Goal: Share content: Share content

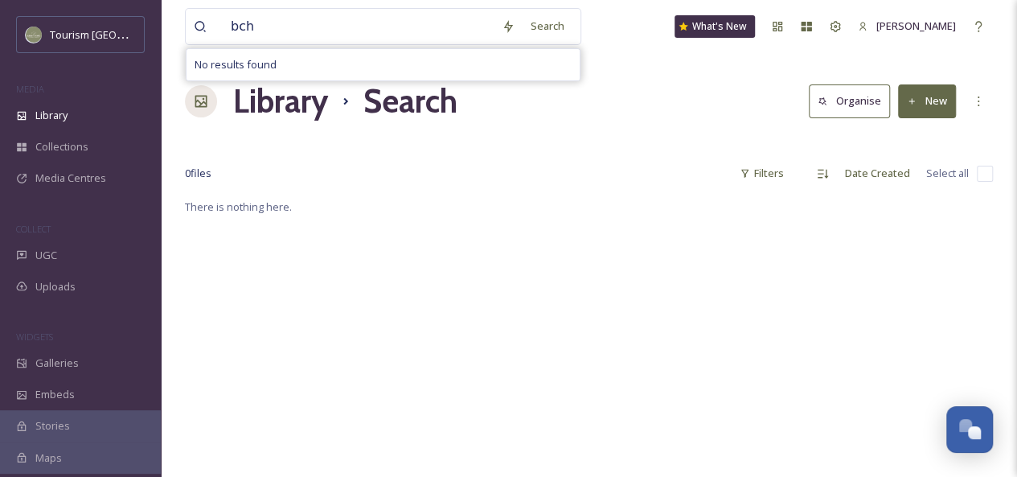
type input "bchl"
click at [574, 25] on div "Search Press Enter to search" at bounding box center [566, 25] width 68 height 31
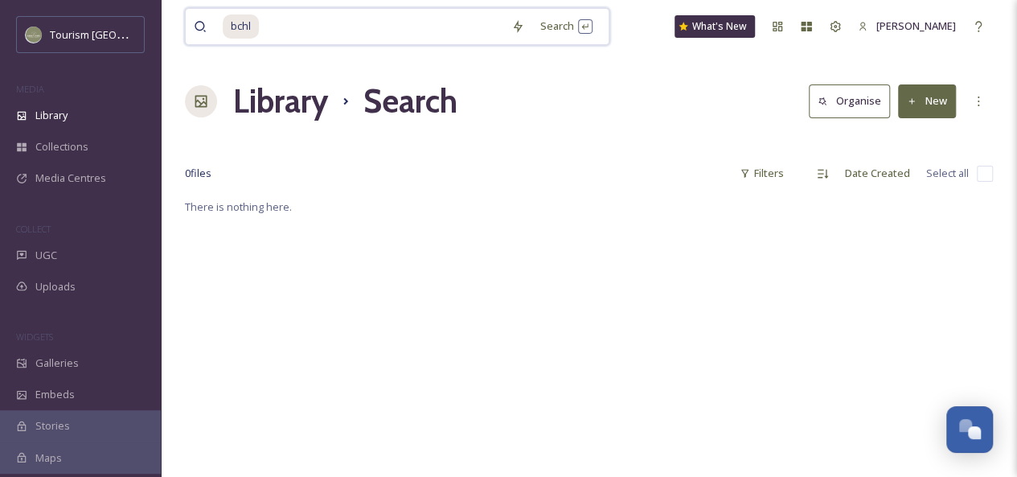
click at [357, 14] on input at bounding box center [381, 26] width 243 height 35
type input "b"
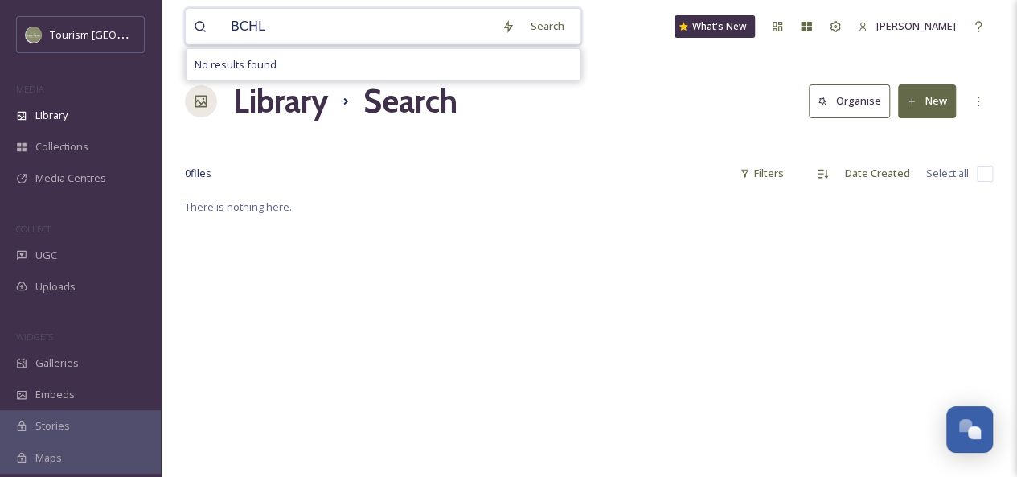
drag, startPoint x: 315, startPoint y: 25, endPoint x: 186, endPoint y: 4, distance: 131.1
click at [186, 4] on div "BCHL Search No results found What's New [PERSON_NAME]" at bounding box center [589, 26] width 808 height 53
type input "hockey"
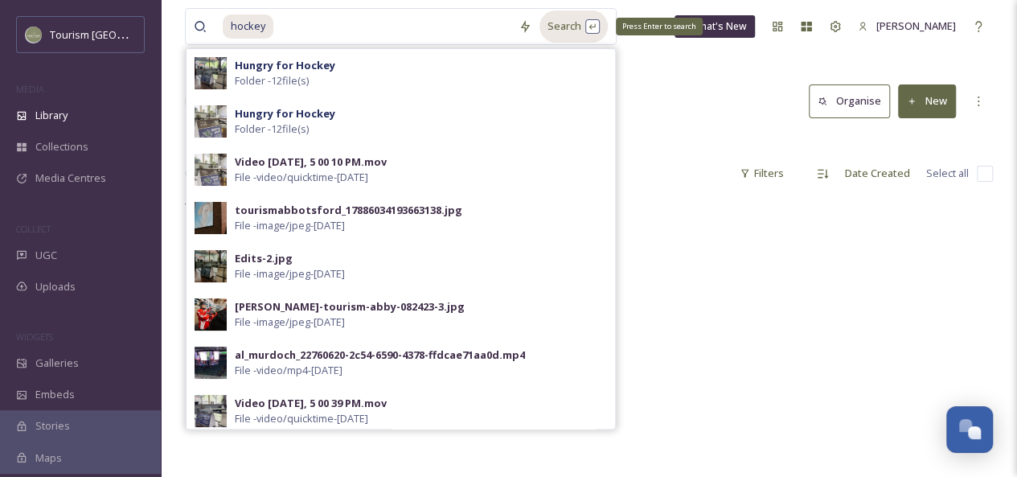
click at [572, 34] on div "Search Press Enter to search" at bounding box center [573, 25] width 68 height 31
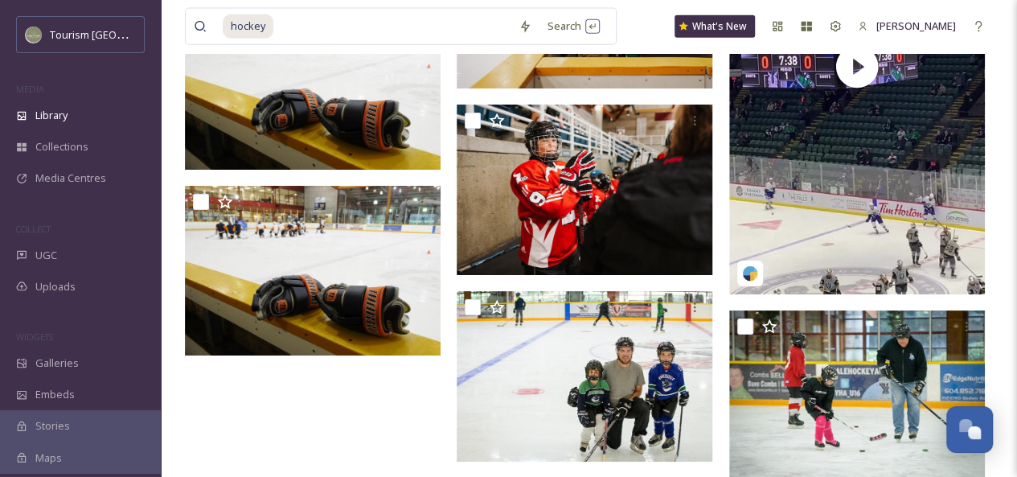
scroll to position [4944, 0]
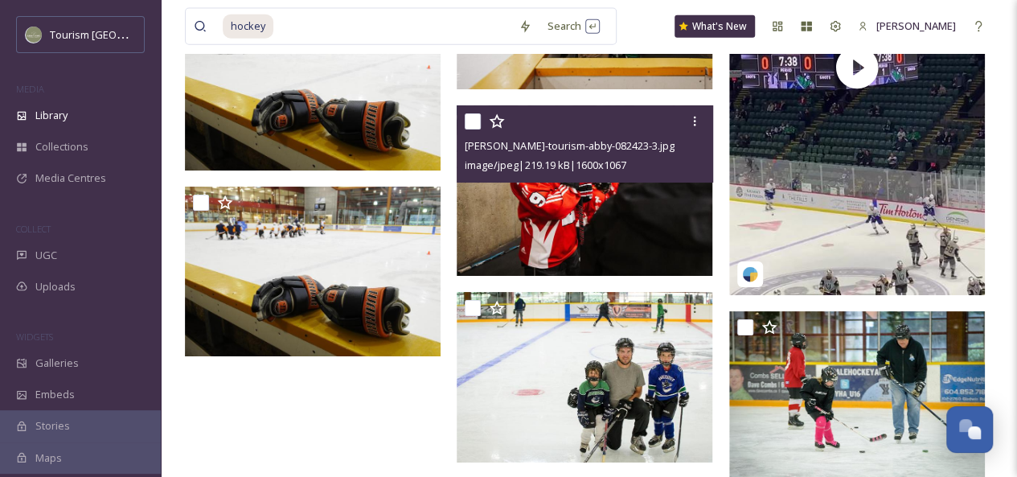
click at [544, 210] on img at bounding box center [584, 190] width 256 height 170
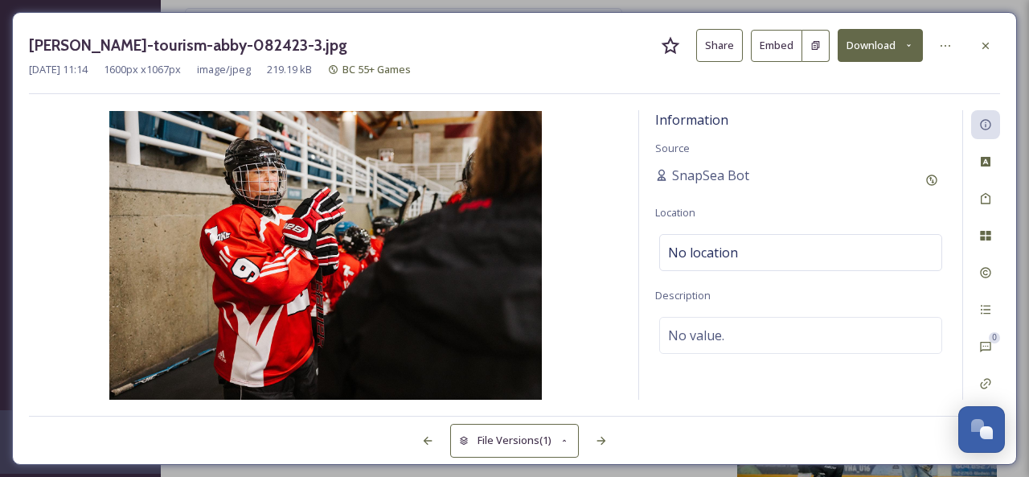
click at [714, 49] on button "Share" at bounding box center [719, 45] width 47 height 33
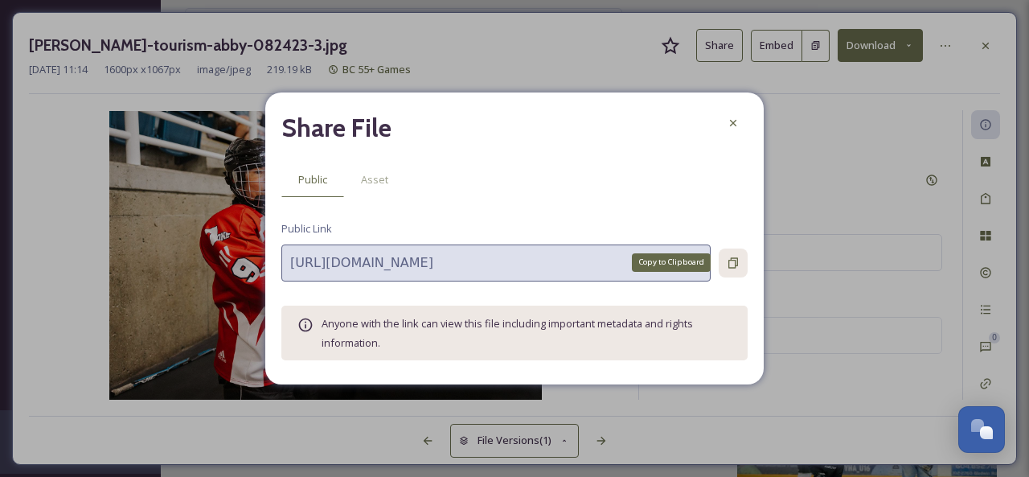
click at [730, 262] on icon at bounding box center [732, 262] width 13 height 13
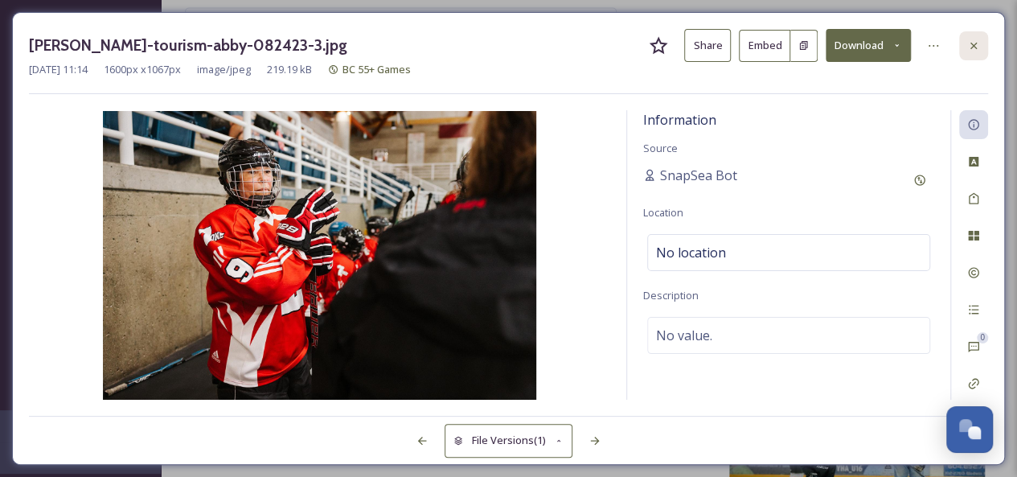
click at [975, 46] on icon at bounding box center [973, 45] width 13 height 13
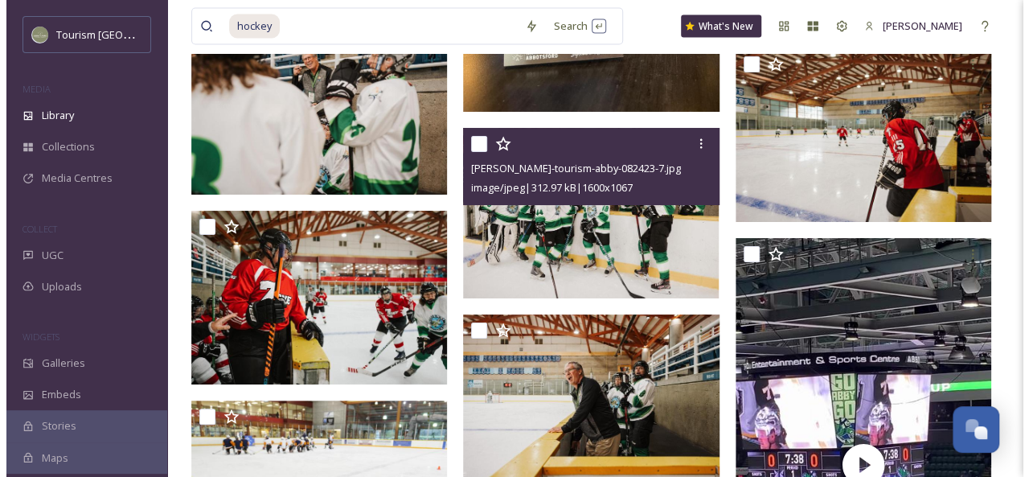
scroll to position [4612, 0]
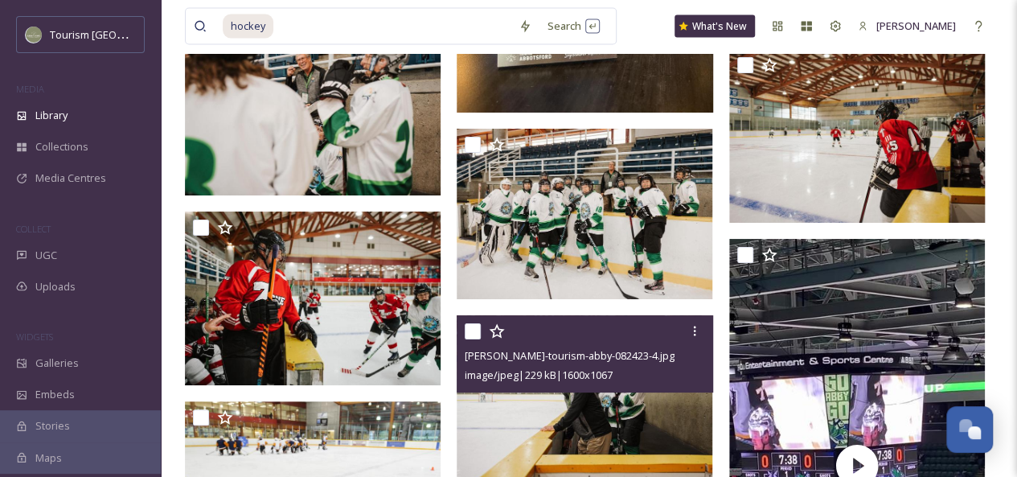
click at [587, 414] on img at bounding box center [584, 400] width 256 height 170
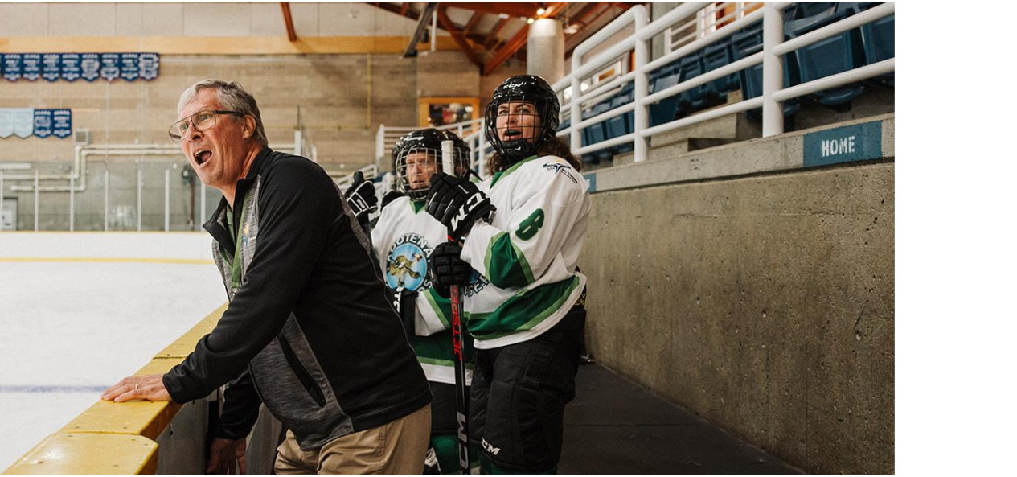
scroll to position [4612, 0]
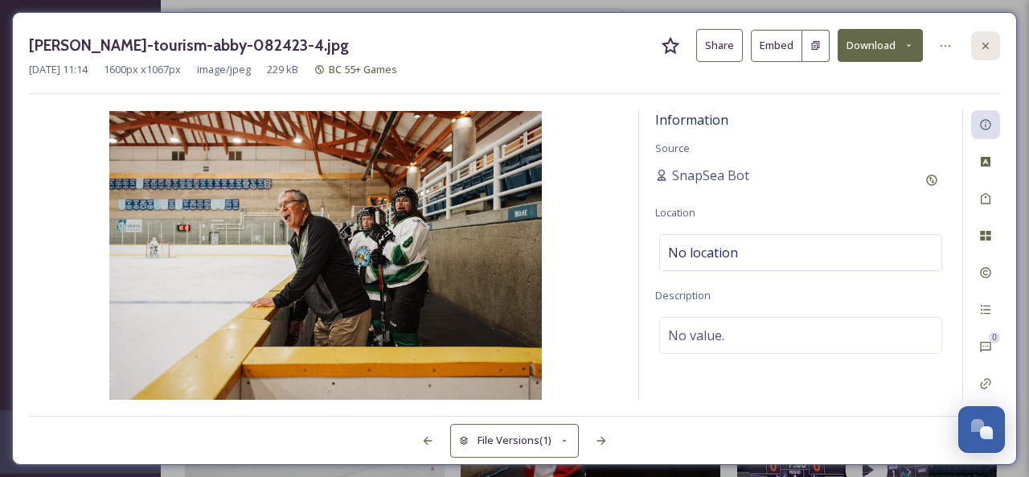
click at [984, 42] on icon at bounding box center [985, 45] width 13 height 13
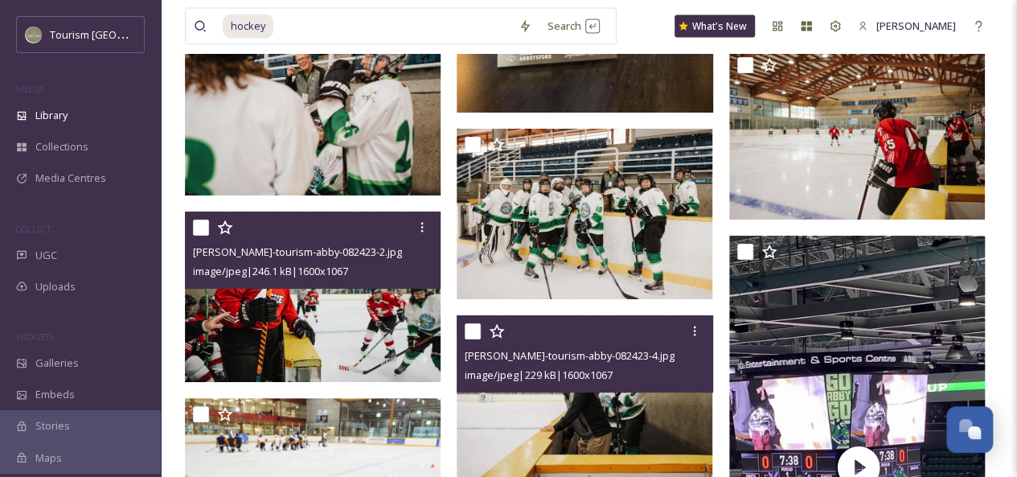
click at [306, 326] on img at bounding box center [313, 296] width 256 height 170
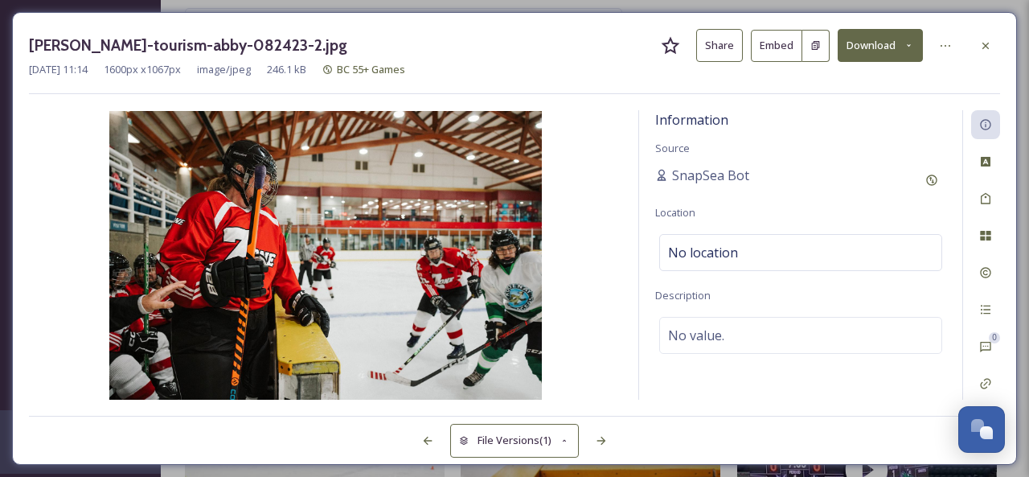
click at [714, 49] on button "Share" at bounding box center [719, 45] width 47 height 33
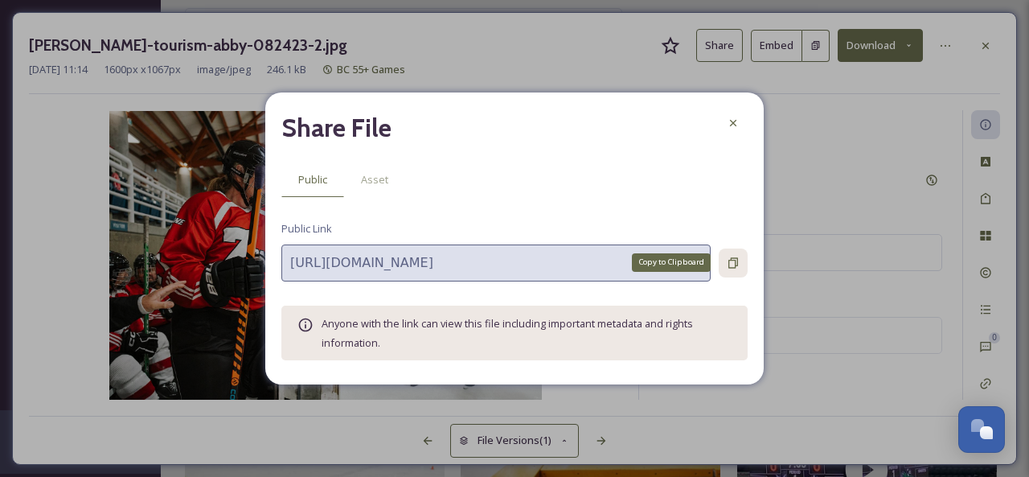
click at [730, 266] on icon at bounding box center [732, 262] width 13 height 13
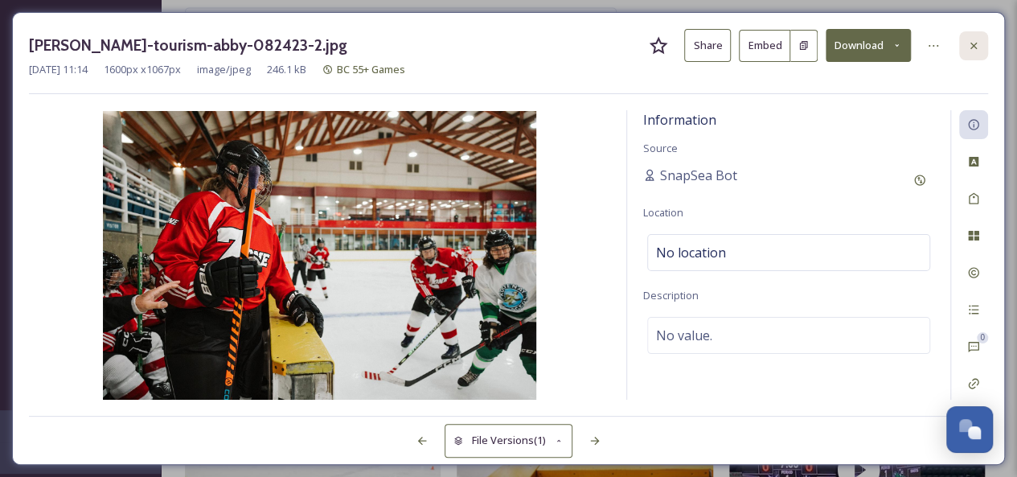
click at [974, 43] on icon at bounding box center [973, 45] width 6 height 6
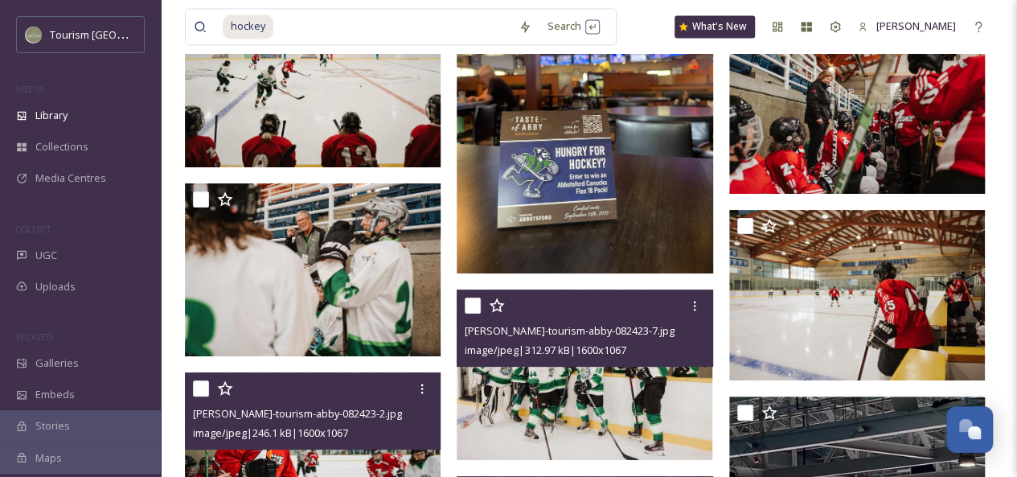
scroll to position [4450, 0]
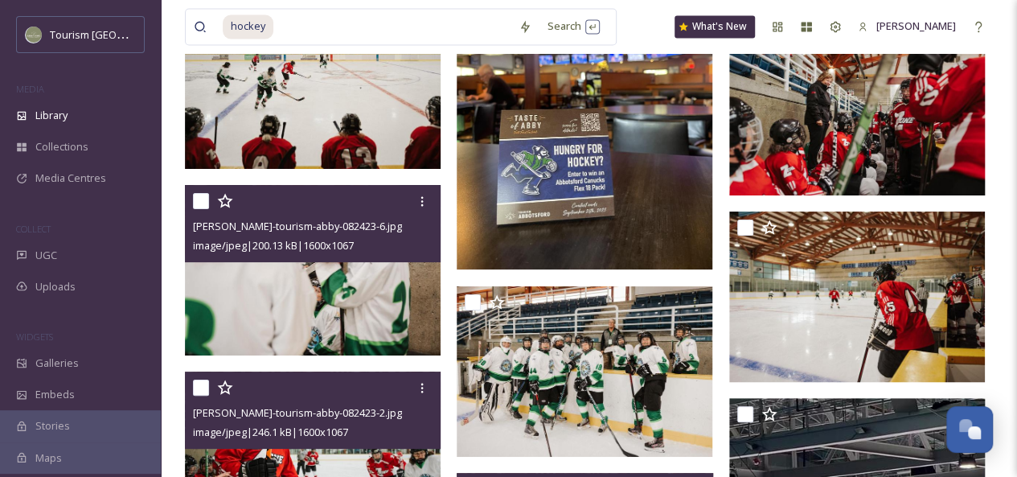
click at [313, 301] on img at bounding box center [313, 270] width 256 height 170
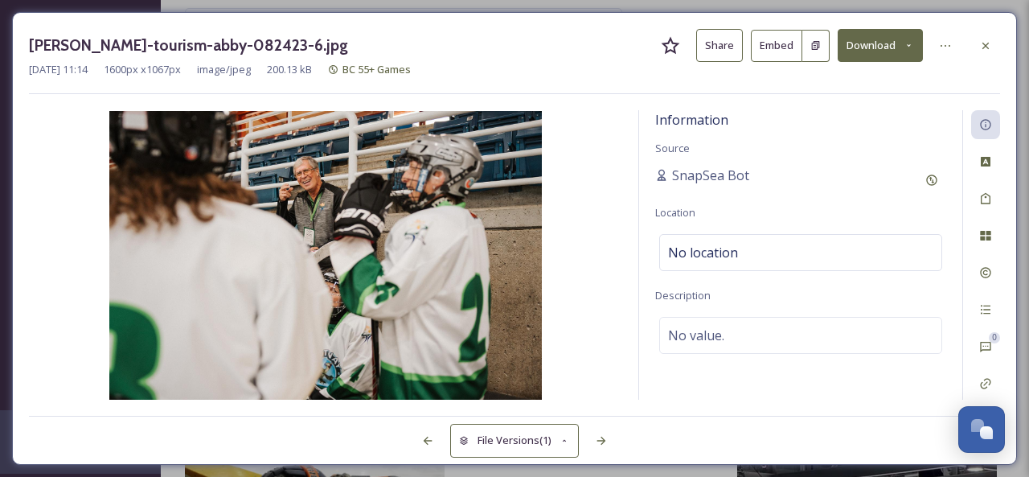
click at [725, 51] on button "Share" at bounding box center [719, 45] width 47 height 33
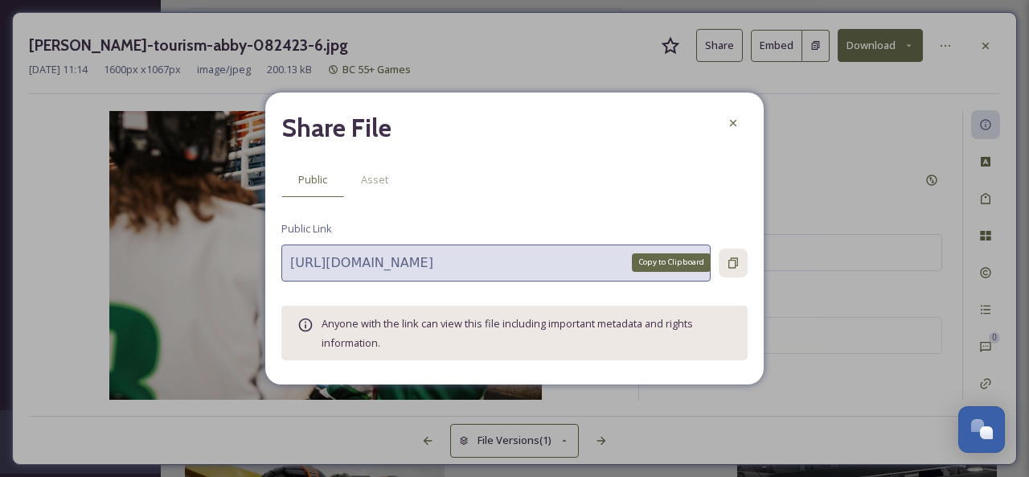
click at [735, 260] on icon at bounding box center [733, 262] width 10 height 10
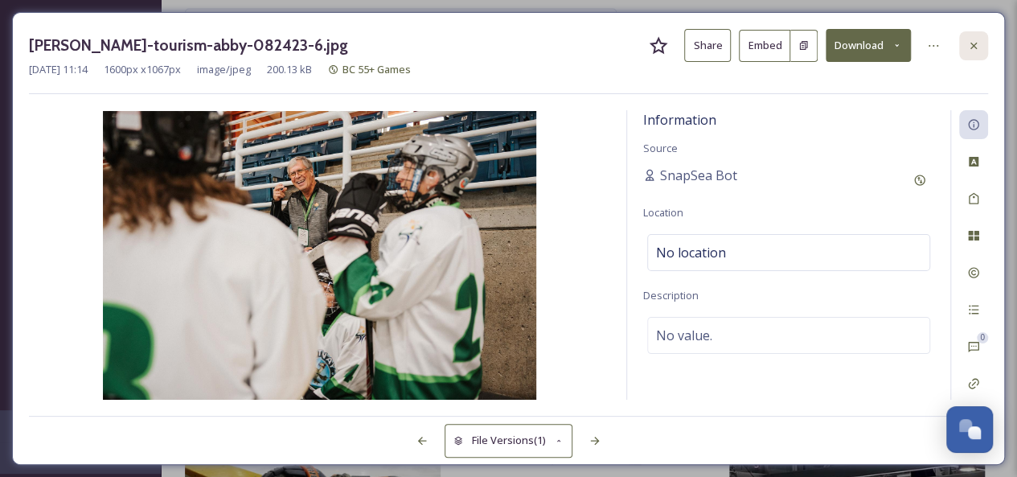
click at [973, 45] on icon at bounding box center [973, 45] width 6 height 6
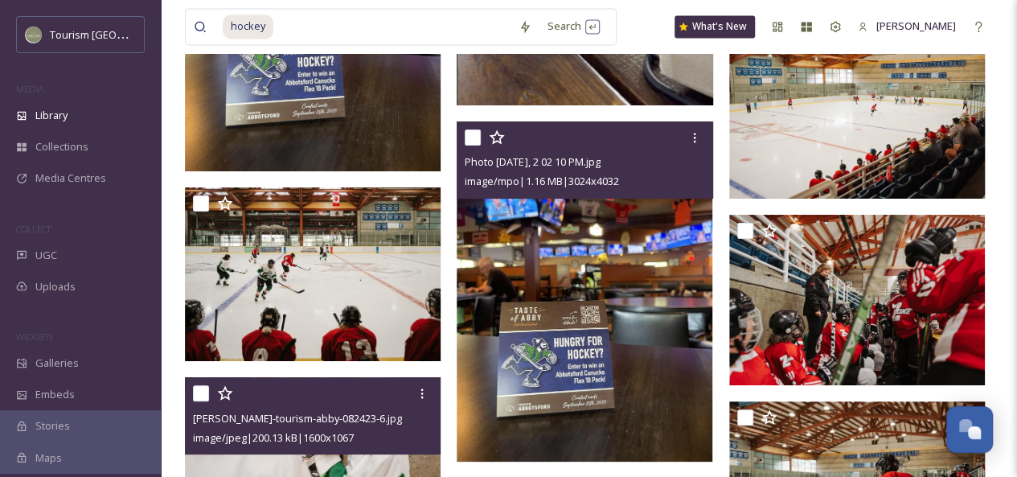
scroll to position [4257, 0]
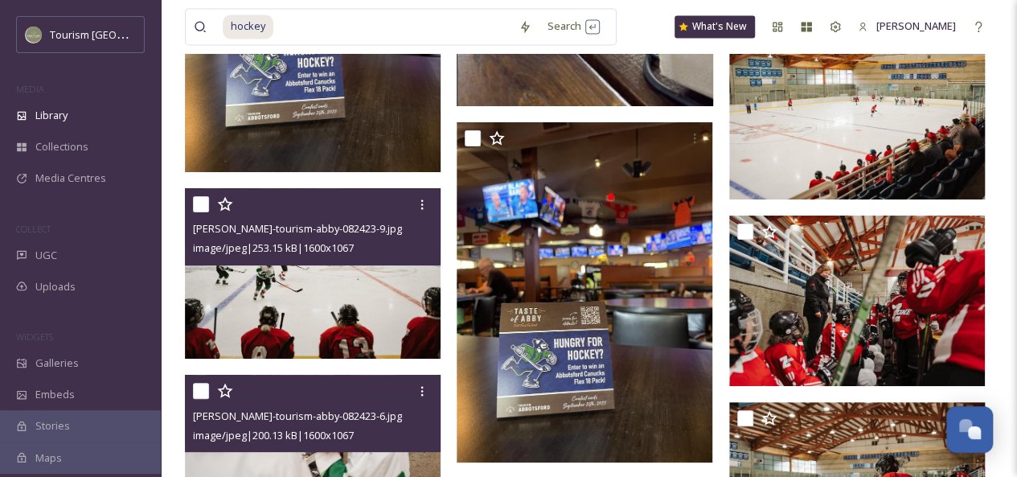
click at [346, 301] on img at bounding box center [313, 273] width 256 height 170
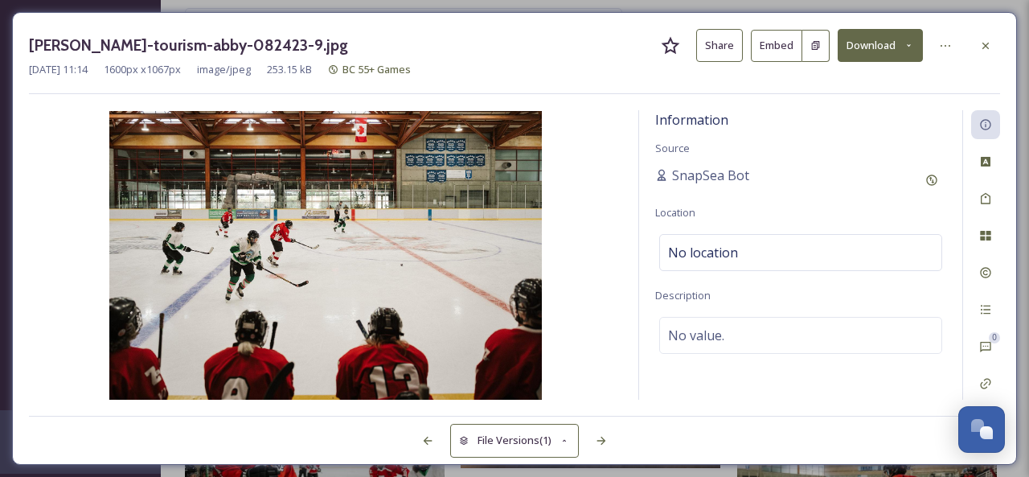
click at [726, 50] on button "Share" at bounding box center [719, 45] width 47 height 33
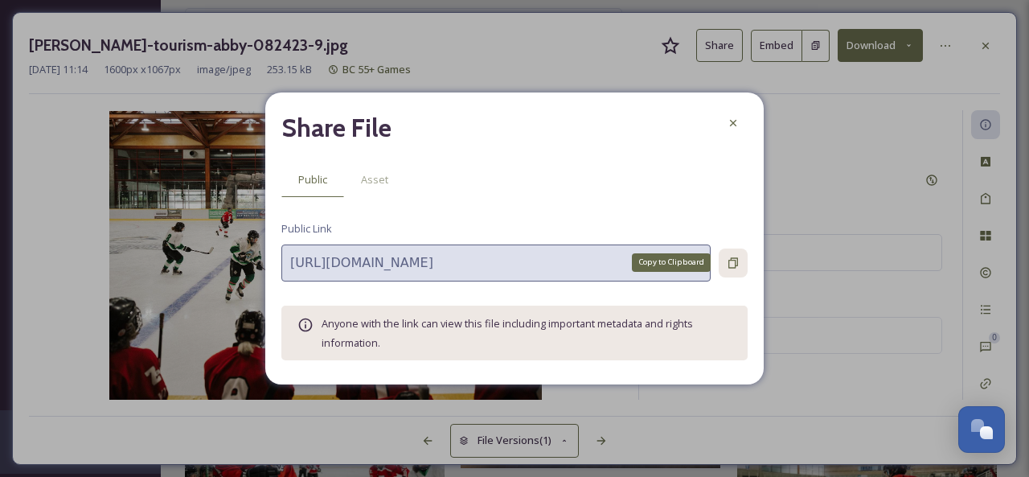
click at [732, 259] on icon at bounding box center [732, 262] width 13 height 13
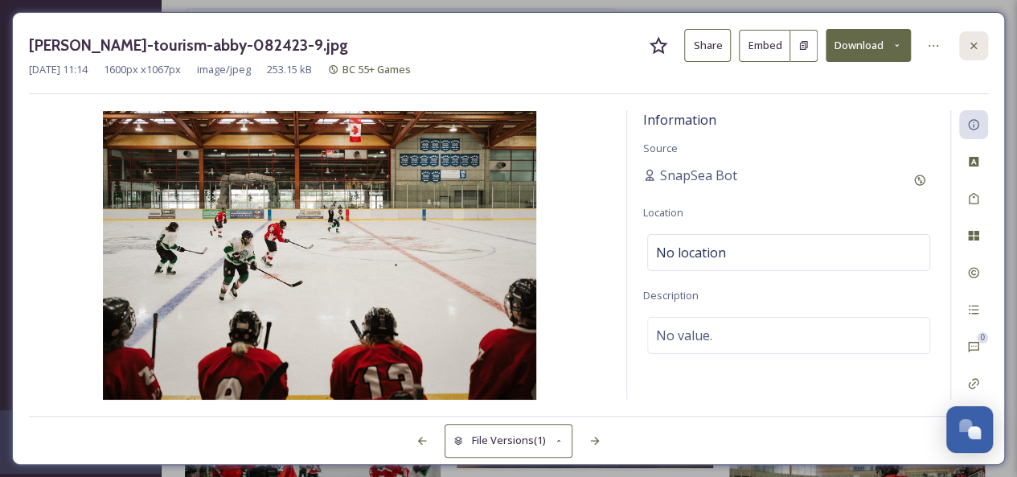
click at [977, 38] on div at bounding box center [973, 45] width 29 height 29
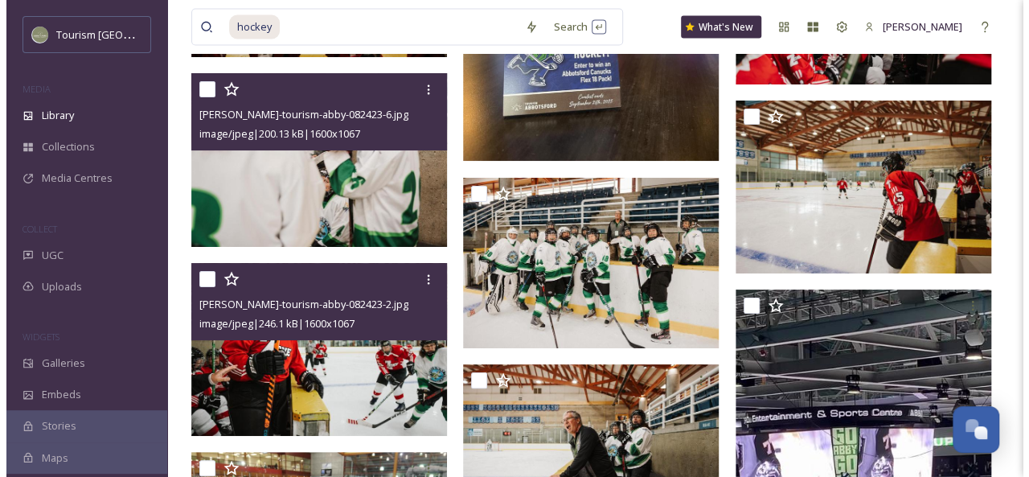
scroll to position [4562, 0]
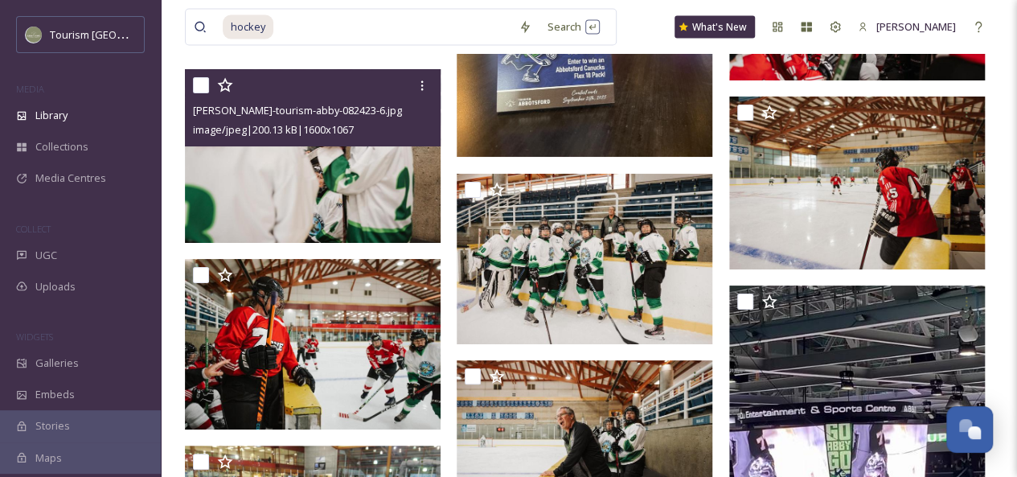
click at [325, 181] on img at bounding box center [315, 155] width 260 height 173
